Goal: Information Seeking & Learning: Find specific page/section

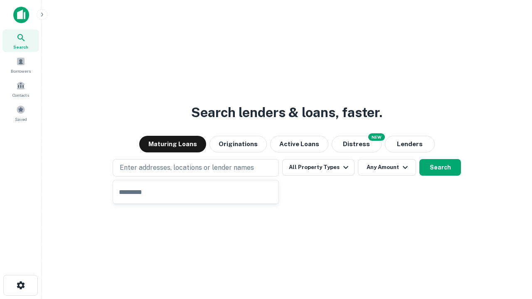
type input "**********"
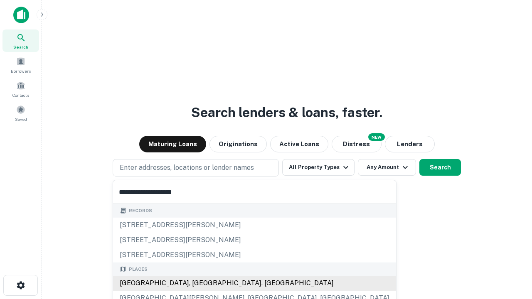
click at [199, 283] on div "Santa Monica, CA, USA" at bounding box center [254, 283] width 283 height 15
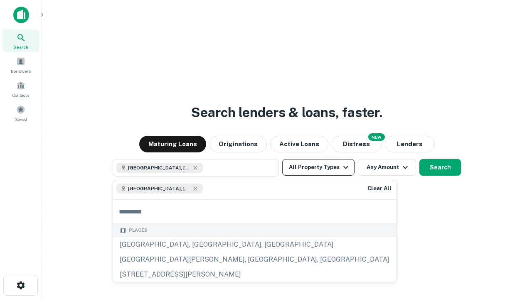
click at [318, 167] on button "All Property Types" at bounding box center [318, 167] width 72 height 17
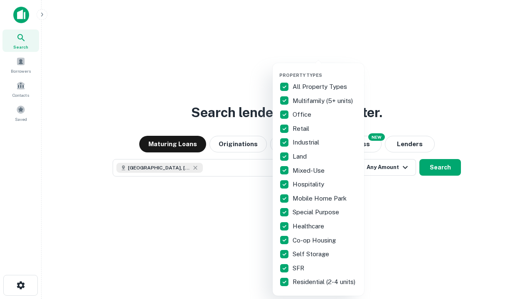
click at [325, 70] on button "button" at bounding box center [324, 70] width 91 height 0
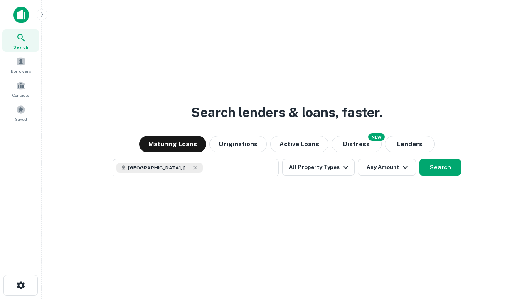
scroll to position [13, 0]
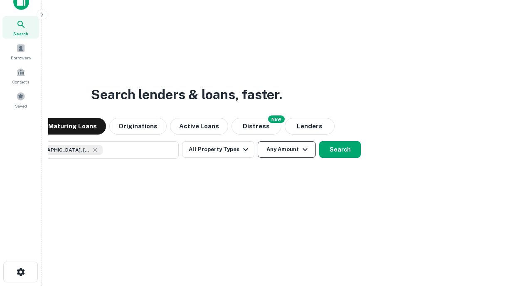
click at [258, 141] on button "Any Amount" at bounding box center [287, 149] width 58 height 17
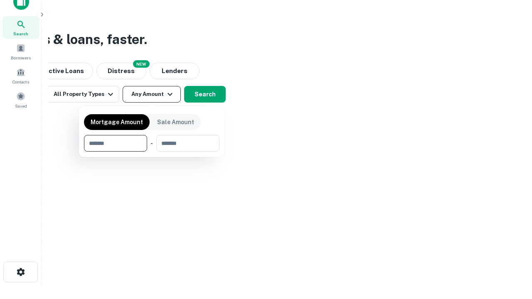
type input "*******"
click at [152, 152] on button "button" at bounding box center [151, 152] width 135 height 0
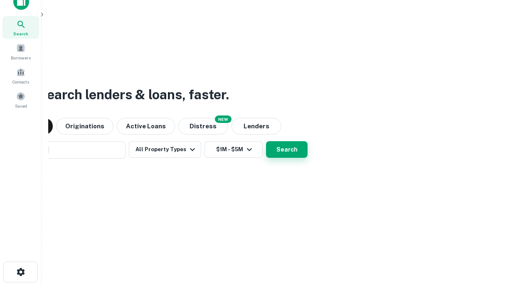
click at [266, 141] on button "Search" at bounding box center [287, 149] width 42 height 17
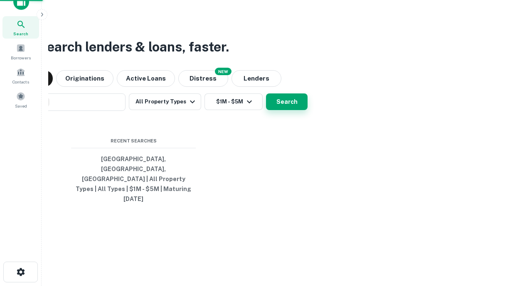
scroll to position [22, 235]
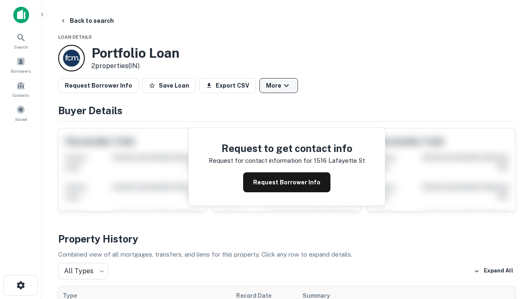
click at [278, 86] on button "More" at bounding box center [278, 85] width 39 height 15
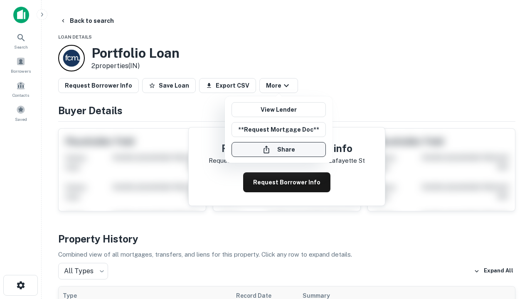
click at [278, 150] on button "Share" at bounding box center [278, 149] width 94 height 15
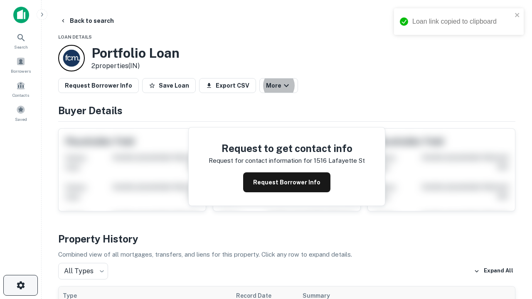
click at [20, 285] on icon "button" at bounding box center [21, 285] width 10 height 10
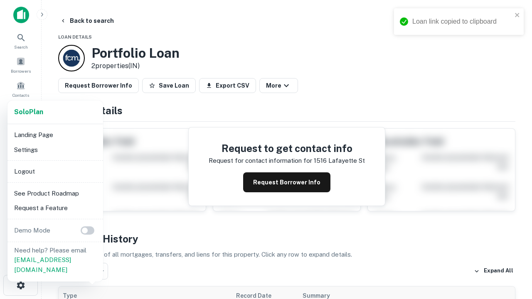
click at [55, 171] on li "Logout" at bounding box center [55, 171] width 89 height 15
